Goal: Information Seeking & Learning: Learn about a topic

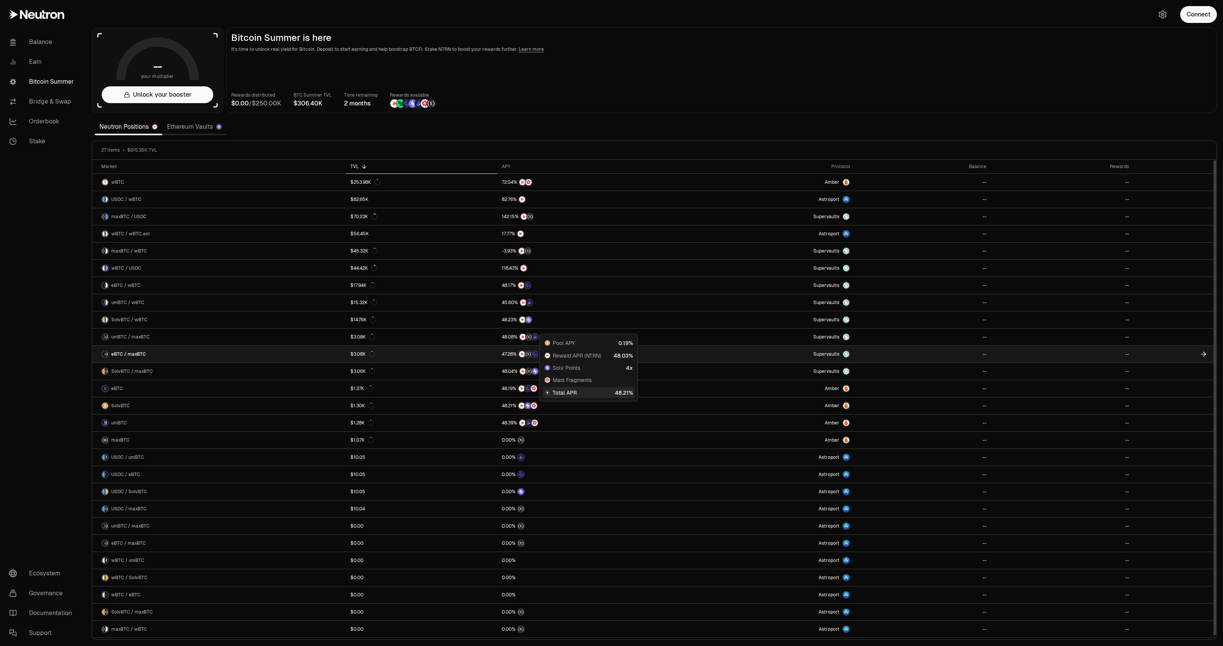
scroll to position [1, 0]
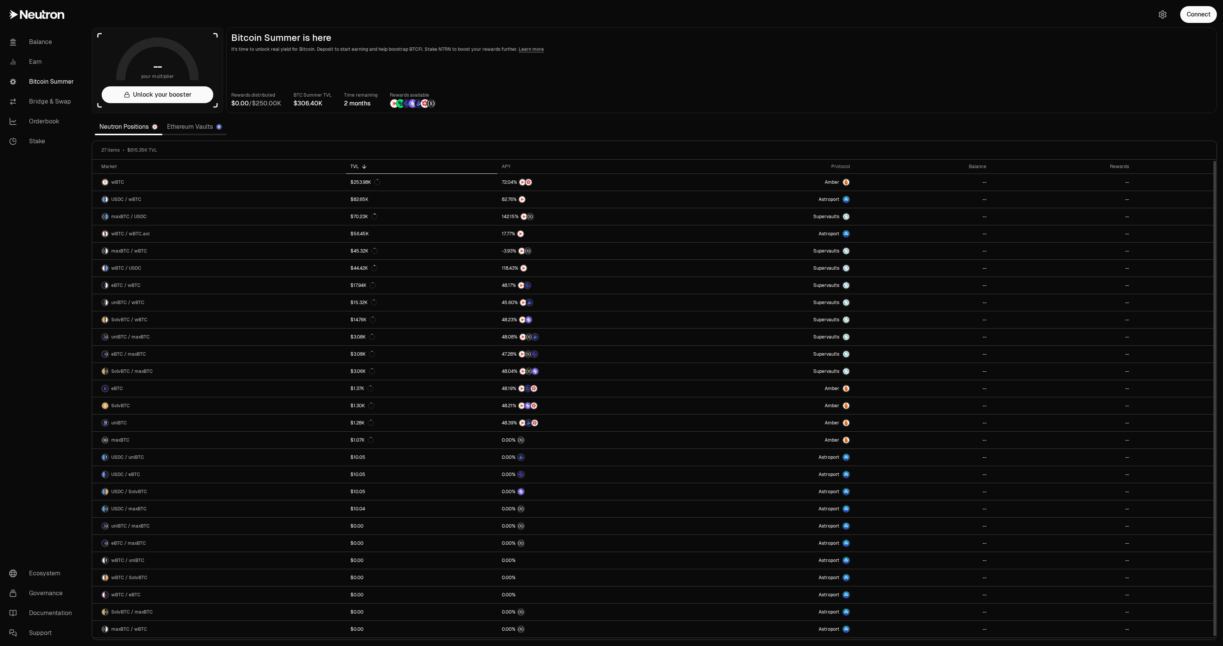
click at [195, 125] on link "Ethereum Vaults" at bounding box center [194, 126] width 64 height 15
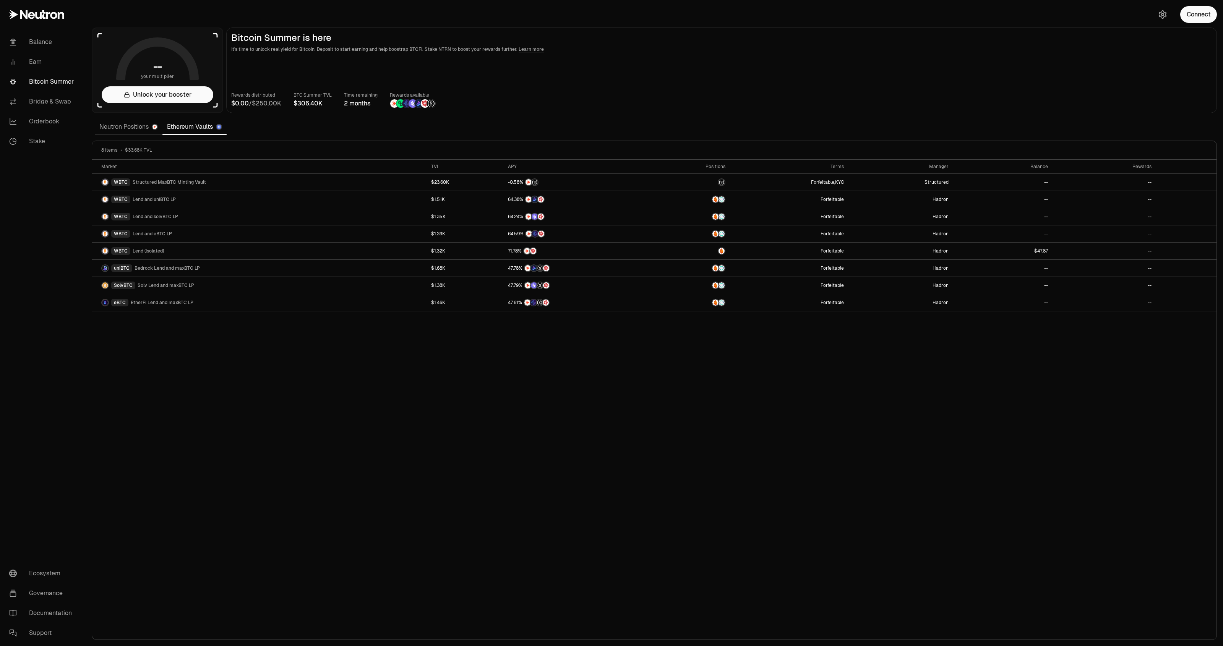
click at [142, 131] on link "Neutron Positions" at bounding box center [129, 126] width 68 height 15
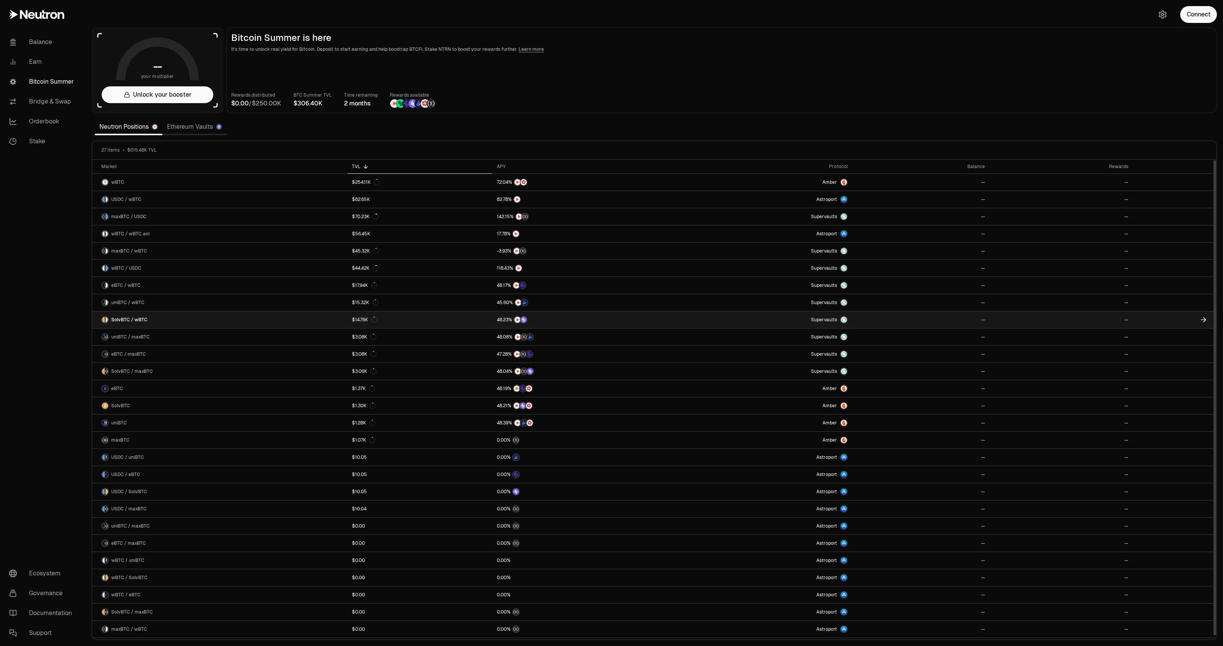
scroll to position [1, 0]
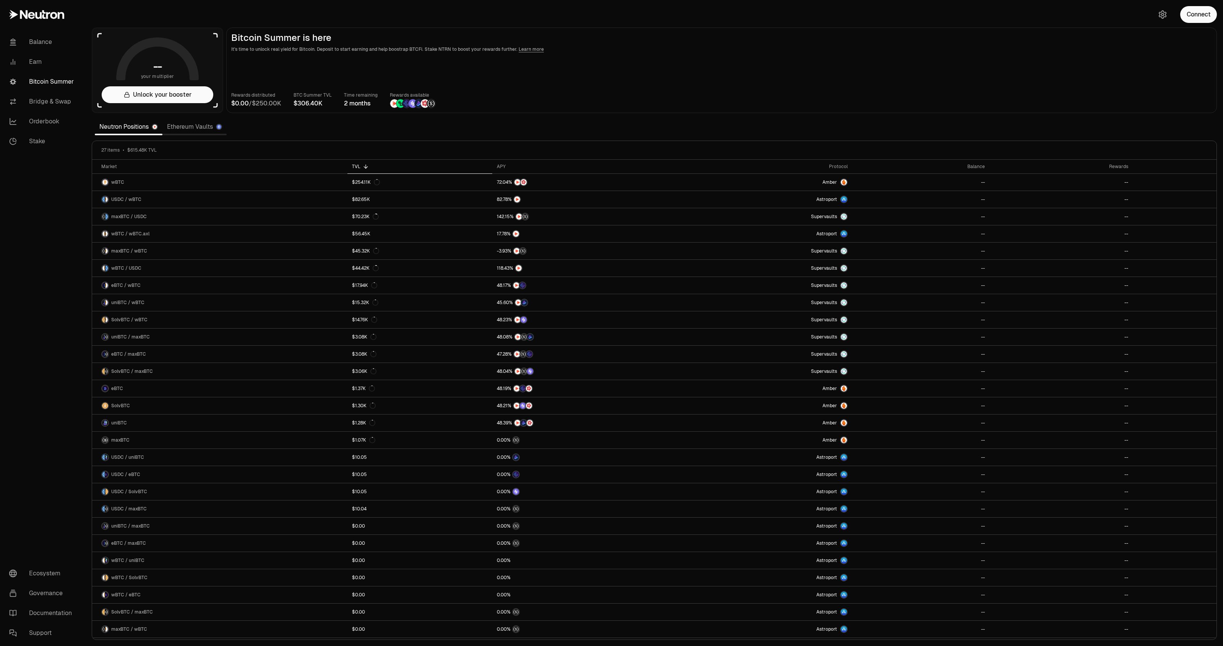
click at [196, 121] on link "Ethereum Vaults" at bounding box center [194, 126] width 64 height 15
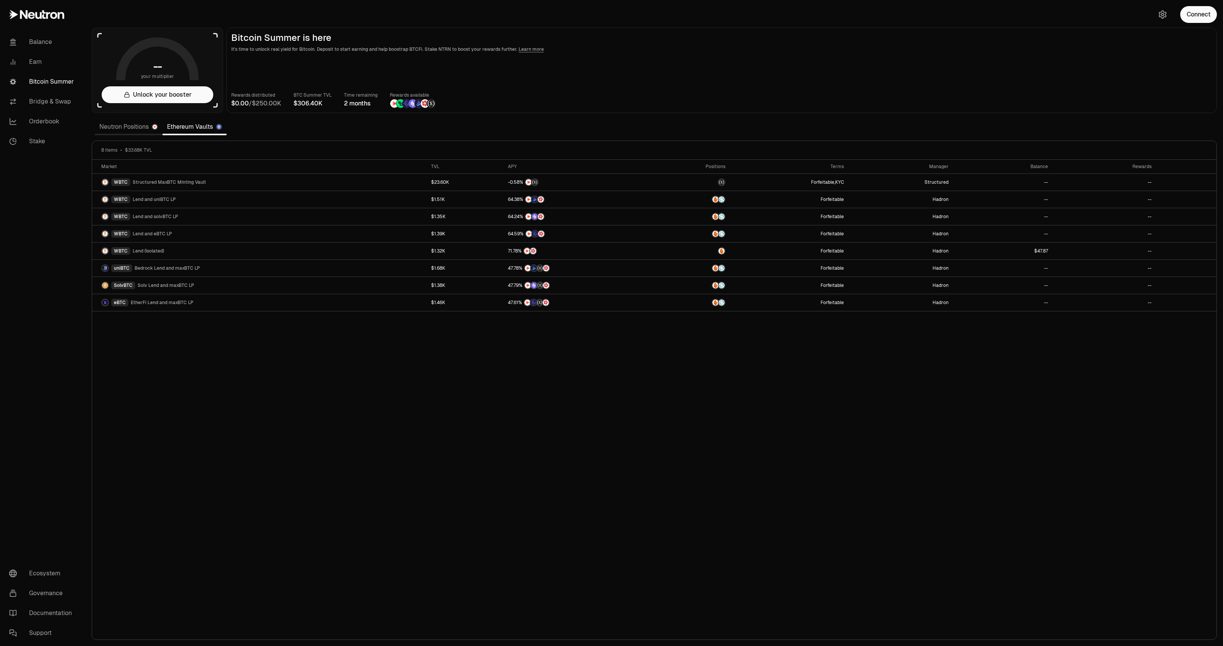
click at [138, 131] on link "Neutron Positions" at bounding box center [129, 126] width 68 height 15
